Goal: Check status: Check status

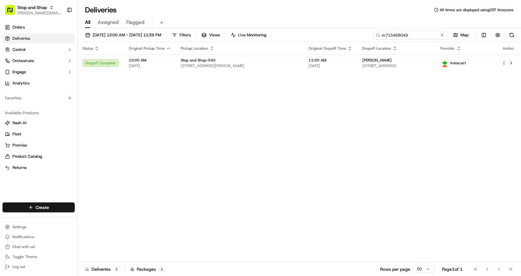
click at [428, 32] on input "m715468049" at bounding box center [410, 35] width 74 height 9
click at [428, 33] on input "m715468049" at bounding box center [410, 35] width 74 height 9
paste input "m715198827"
click at [420, 35] on input "m715468049m715198827" at bounding box center [410, 35] width 74 height 9
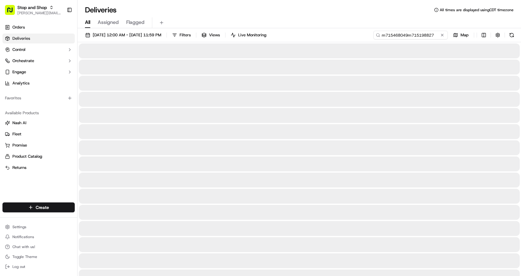
click at [420, 35] on input "m715468049m715198827" at bounding box center [410, 35] width 74 height 9
type input "m715198827"
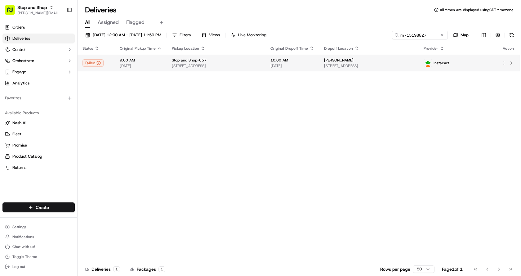
click at [128, 63] on span "[DATE]" at bounding box center [141, 65] width 42 height 5
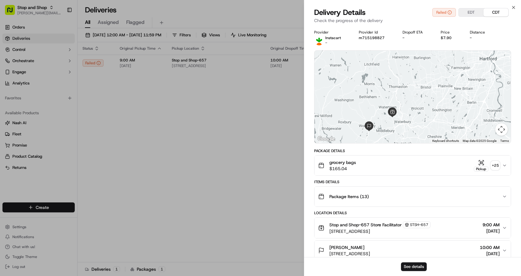
click at [381, 186] on button "Package Items ( 13 )" at bounding box center [412, 196] width 196 height 20
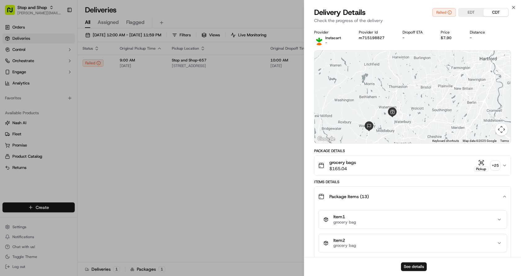
click at [389, 192] on div "Package Items ( 13 )" at bounding box center [410, 196] width 184 height 12
